Goal: Task Accomplishment & Management: Use online tool/utility

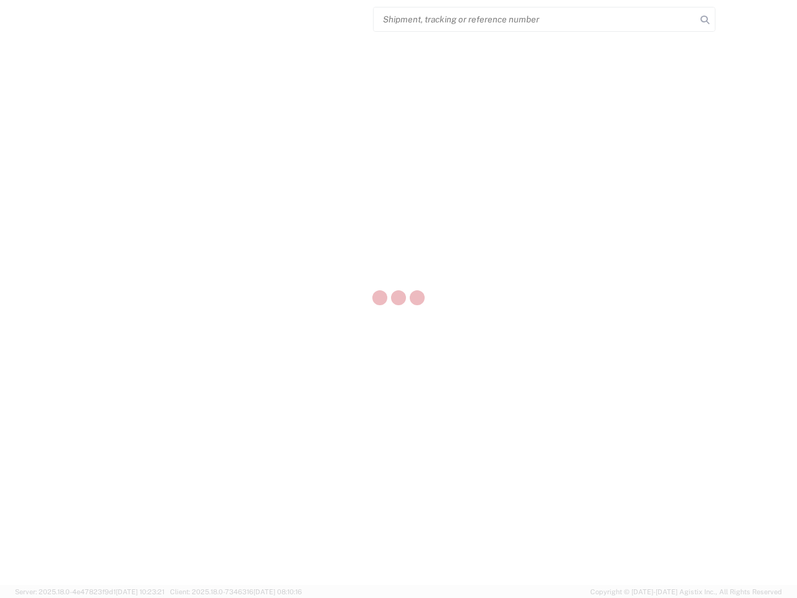
select select "US"
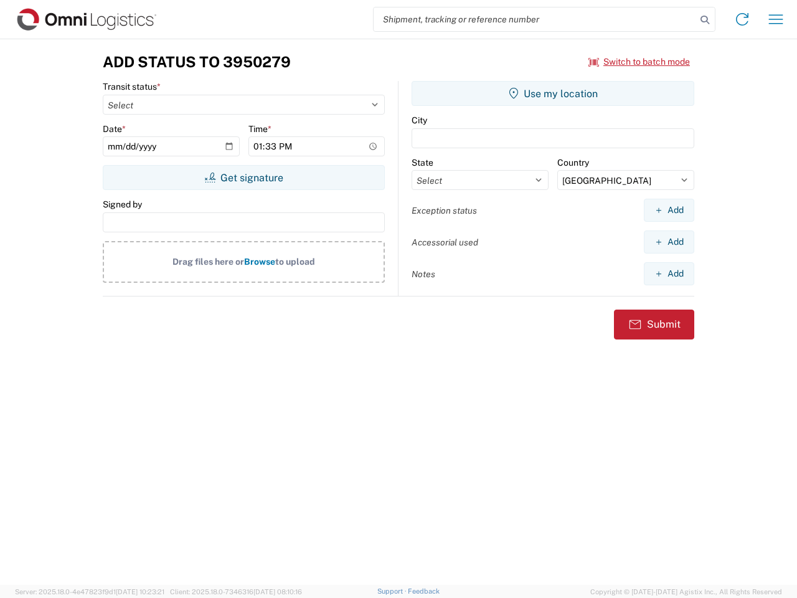
click at [535, 19] on input "search" at bounding box center [535, 19] width 323 height 24
click at [705, 20] on icon at bounding box center [704, 19] width 17 height 17
click at [742, 19] on icon at bounding box center [742, 19] width 20 height 20
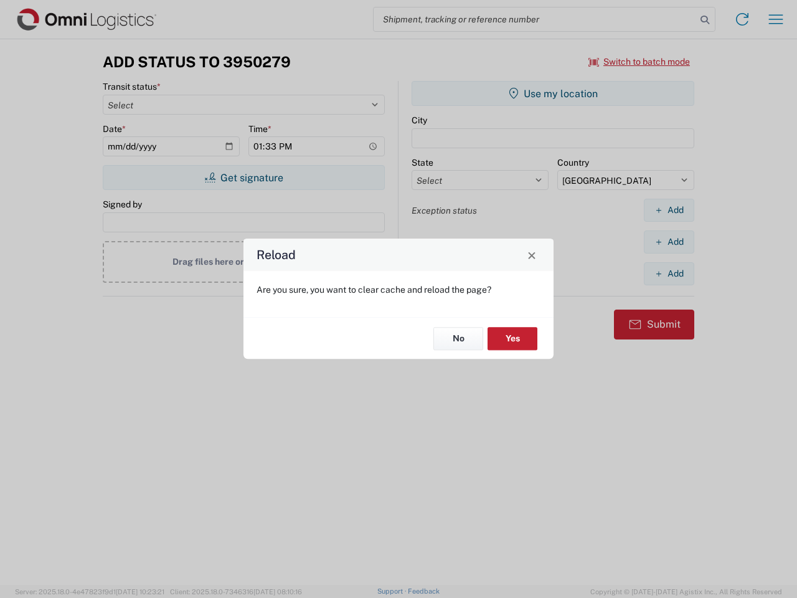
click at [776, 19] on div "Reload Are you sure, you want to clear cache and reload the page? No Yes" at bounding box center [398, 299] width 797 height 598
click at [640, 62] on div "Reload Are you sure, you want to clear cache and reload the page? No Yes" at bounding box center [398, 299] width 797 height 598
click at [243, 177] on div "Reload Are you sure, you want to clear cache and reload the page? No Yes" at bounding box center [398, 299] width 797 height 598
click at [553, 93] on div "Reload Are you sure, you want to clear cache and reload the page? No Yes" at bounding box center [398, 299] width 797 height 598
click at [669, 210] on div "Reload Are you sure, you want to clear cache and reload the page? No Yes" at bounding box center [398, 299] width 797 height 598
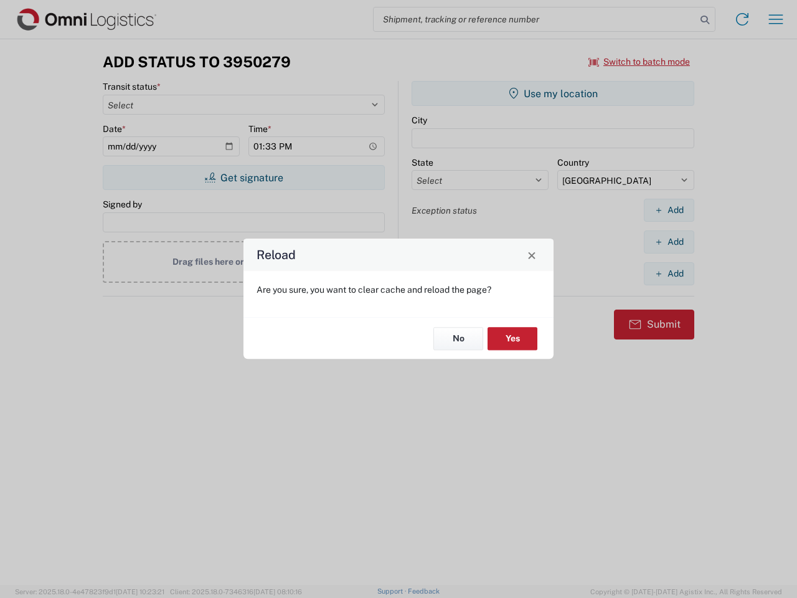
click at [669, 242] on div "Reload Are you sure, you want to clear cache and reload the page? No Yes" at bounding box center [398, 299] width 797 height 598
click at [669, 273] on div "Reload Are you sure, you want to clear cache and reload the page? No Yes" at bounding box center [398, 299] width 797 height 598
